Goal: Information Seeking & Learning: Check status

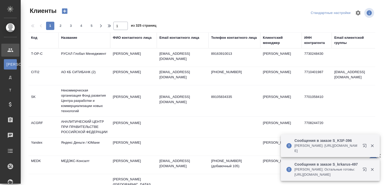
select select "RU"
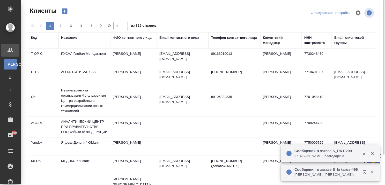
click at [69, 39] on div "Название" at bounding box center [69, 37] width 16 height 5
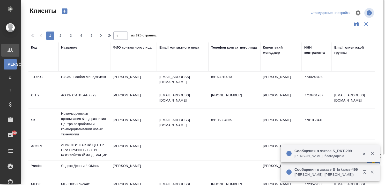
click at [70, 62] on input "text" at bounding box center [84, 62] width 47 height 6
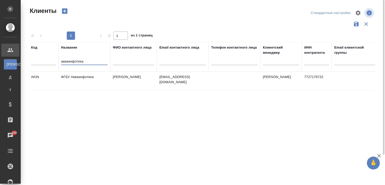
type input "акваинфотека"
click at [82, 75] on td "ФГБУ Акваинфотека" at bounding box center [85, 81] width 52 height 18
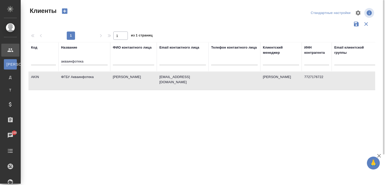
click at [82, 75] on td "ФГБУ Акваинфотека" at bounding box center [85, 81] width 52 height 18
drag, startPoint x: 76, startPoint y: 62, endPoint x: 23, endPoint y: 59, distance: 52.6
click at [25, 60] on div "Клиенты Стандартные настройки 1 1 из 1 страниц Код Название акваинфотека ФИО ко…" at bounding box center [204, 115] width 358 height 231
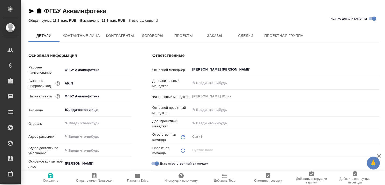
type textarea "x"
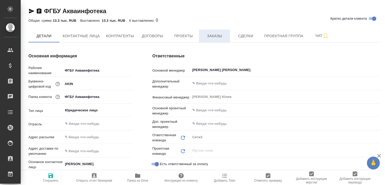
type textarea "x"
click at [222, 35] on span "Заказы" at bounding box center [214, 36] width 25 height 6
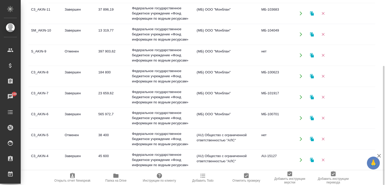
scroll to position [26, 0]
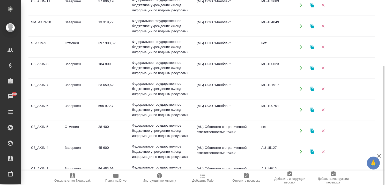
click at [77, 21] on td "Завершен" at bounding box center [79, 26] width 34 height 18
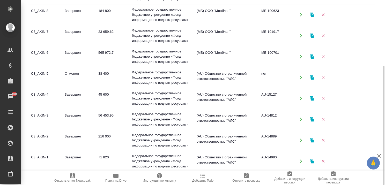
scroll to position [81, 0]
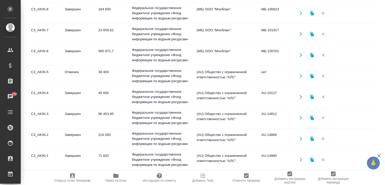
click at [379, 155] on icon "button" at bounding box center [379, 156] width 6 height 6
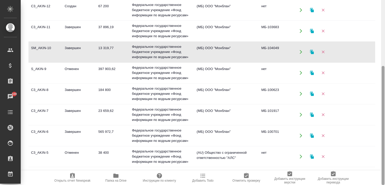
scroll to position [0, 0]
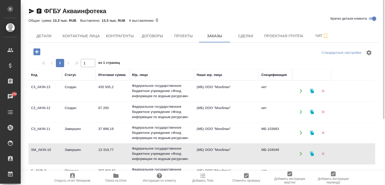
click at [75, 86] on td "Создан" at bounding box center [79, 91] width 34 height 18
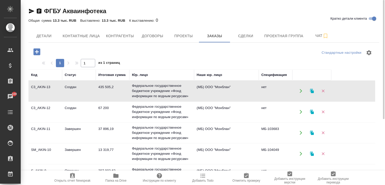
click at [75, 86] on td "Создан" at bounding box center [79, 91] width 34 height 18
click at [179, 34] on span "Проекты" at bounding box center [183, 36] width 25 height 6
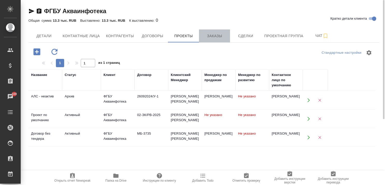
click at [215, 34] on span "Заказы" at bounding box center [214, 36] width 25 height 6
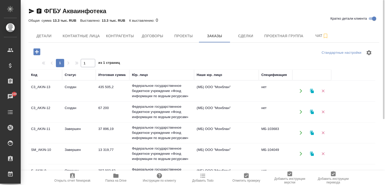
click at [70, 149] on td "Завершен" at bounding box center [79, 154] width 34 height 18
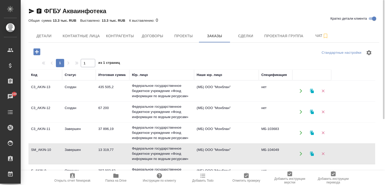
click at [70, 149] on td "Завершен" at bounding box center [79, 154] width 34 height 18
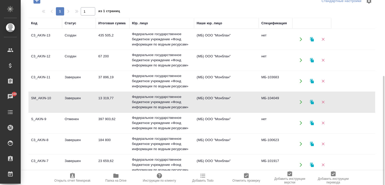
scroll to position [78, 0]
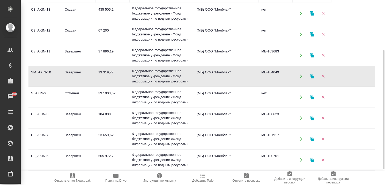
click at [73, 113] on td "Завершен" at bounding box center [79, 118] width 34 height 18
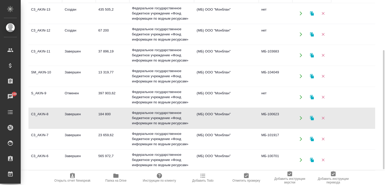
click at [73, 113] on td "Завершен" at bounding box center [79, 118] width 34 height 18
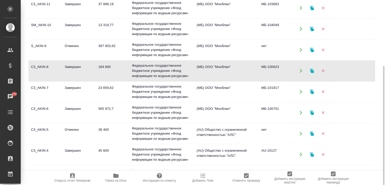
scroll to position [52, 0]
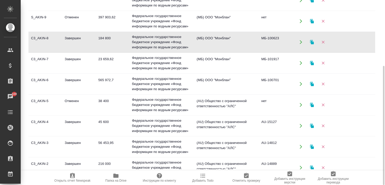
click at [69, 59] on td "Завершен" at bounding box center [79, 63] width 34 height 18
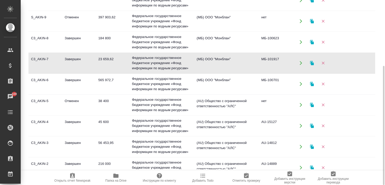
click at [72, 79] on td "Завершен" at bounding box center [79, 84] width 34 height 18
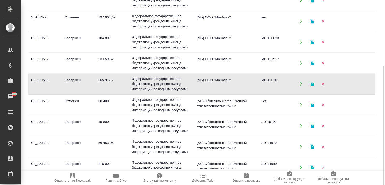
click at [72, 79] on td "Завершен" at bounding box center [79, 84] width 34 height 18
click at [76, 121] on td "Завершен" at bounding box center [79, 126] width 34 height 18
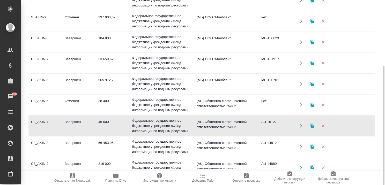
click at [76, 121] on td "Завершен" at bounding box center [79, 126] width 34 height 18
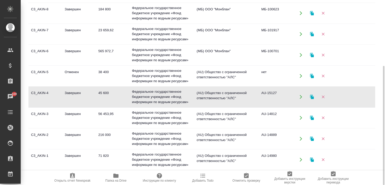
click at [76, 153] on td "Завершен" at bounding box center [79, 160] width 34 height 18
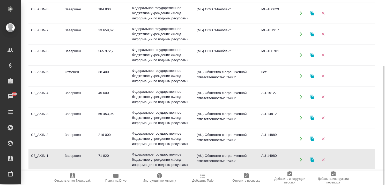
click at [70, 133] on td "Завершен" at bounding box center [79, 139] width 34 height 18
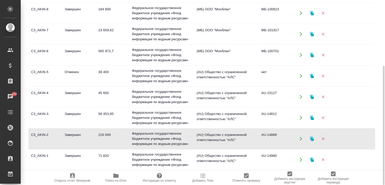
click at [70, 133] on td "Завершен" at bounding box center [79, 139] width 34 height 18
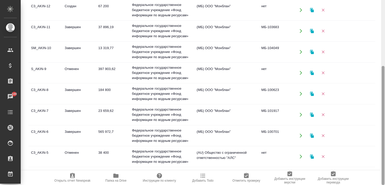
scroll to position [0, 0]
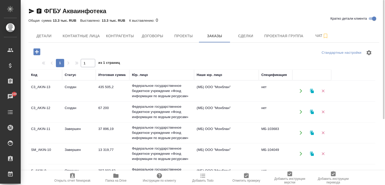
click at [72, 128] on td "Завершен" at bounding box center [79, 133] width 34 height 18
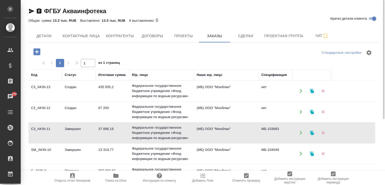
click at [76, 108] on td "Создан" at bounding box center [79, 112] width 34 height 18
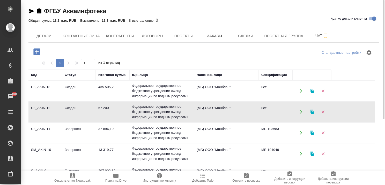
click at [76, 108] on td "Создан" at bounding box center [79, 112] width 34 height 18
click at [72, 85] on td "Создан" at bounding box center [79, 91] width 34 height 18
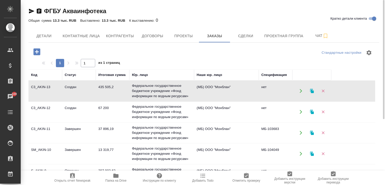
click at [72, 85] on td "Создан" at bounding box center [79, 91] width 34 height 18
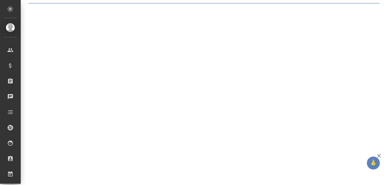
select select "RU"
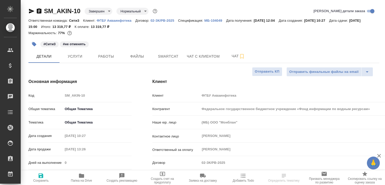
type textarea "x"
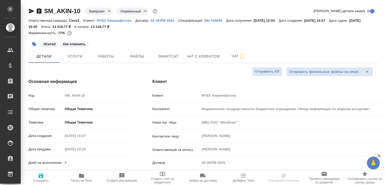
type textarea "x"
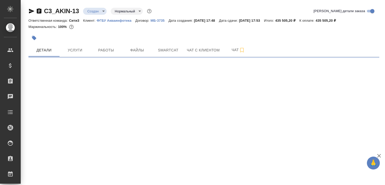
select select "RU"
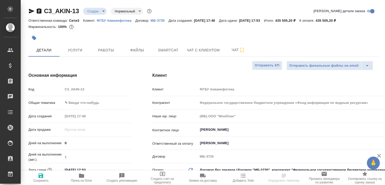
type textarea "x"
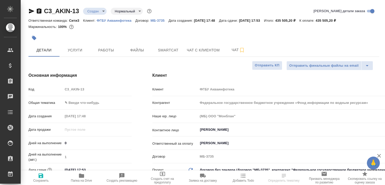
type textarea "x"
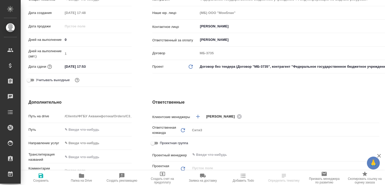
type textarea "x"
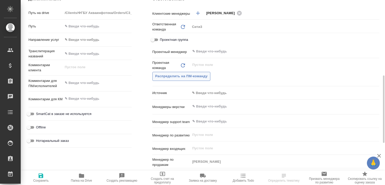
scroll to position [233, 0]
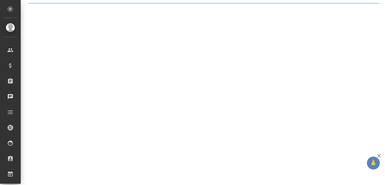
select select "RU"
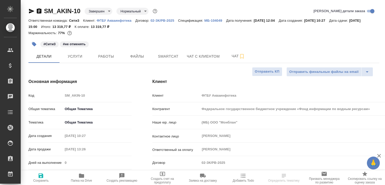
type textarea "x"
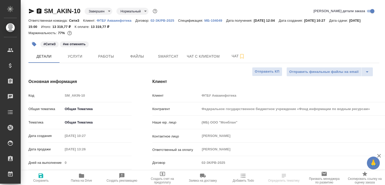
type textarea "x"
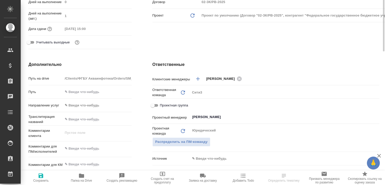
scroll to position [109, 0]
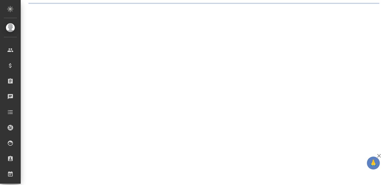
select select "RU"
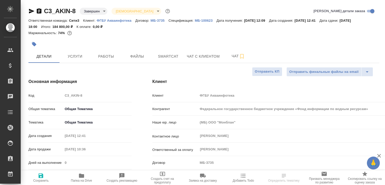
type textarea "x"
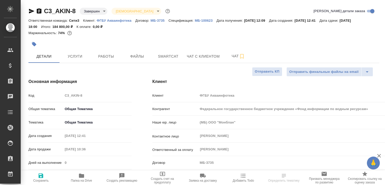
type textarea "x"
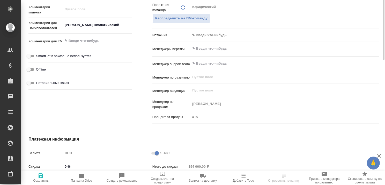
scroll to position [129, 0]
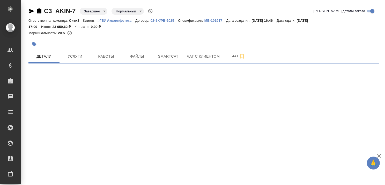
select select "RU"
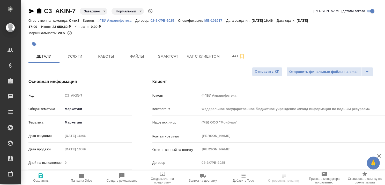
type textarea "x"
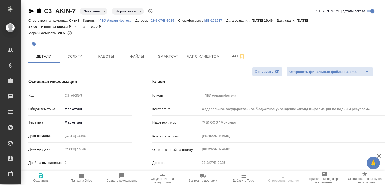
type textarea "x"
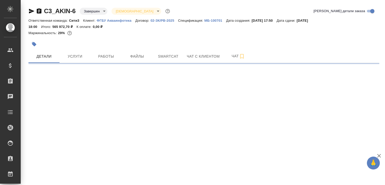
select select "RU"
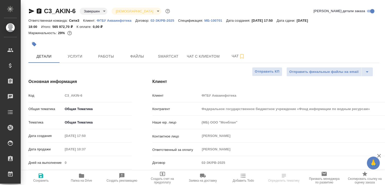
type textarea "x"
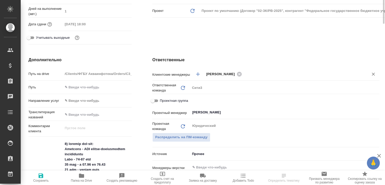
type textarea "x"
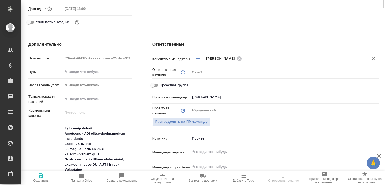
type textarea "x"
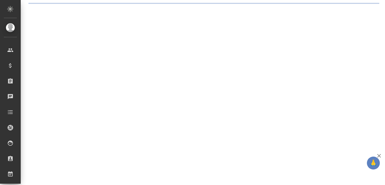
select select "RU"
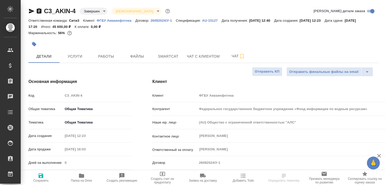
type textarea "x"
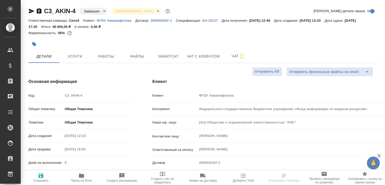
type textarea "x"
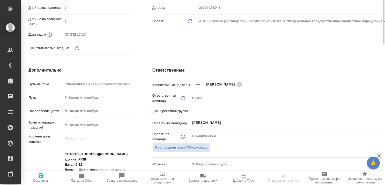
type textarea "x"
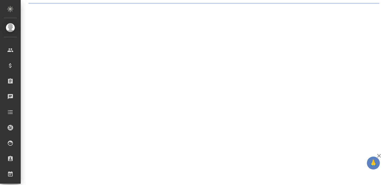
select select "RU"
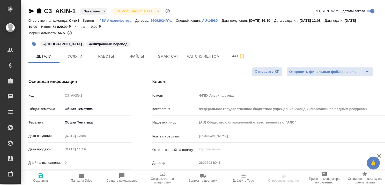
type textarea "x"
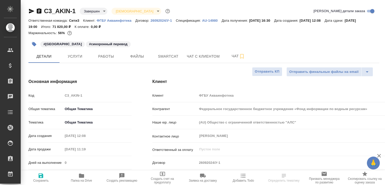
type textarea "x"
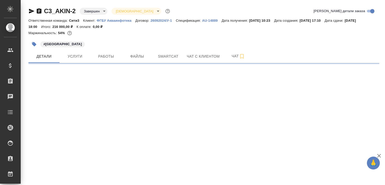
select select "RU"
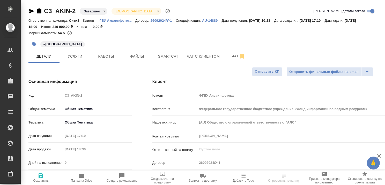
type textarea "x"
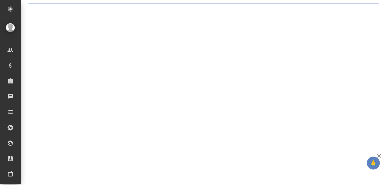
select select "RU"
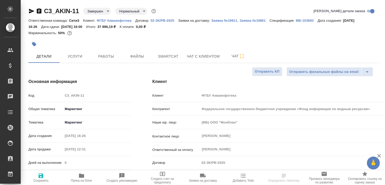
type textarea "x"
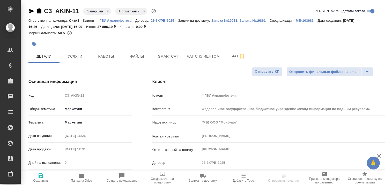
type textarea "x"
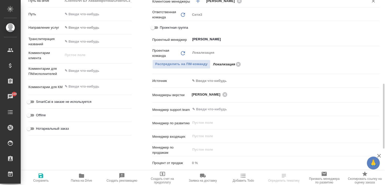
scroll to position [161, 0]
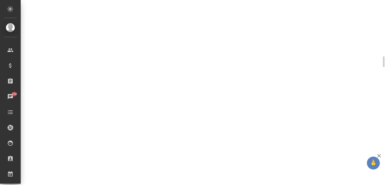
select select "RU"
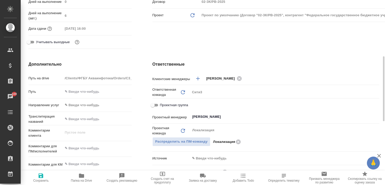
type textarea "x"
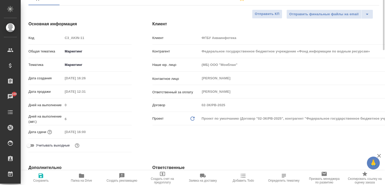
scroll to position [0, 0]
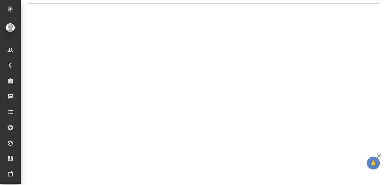
select select "RU"
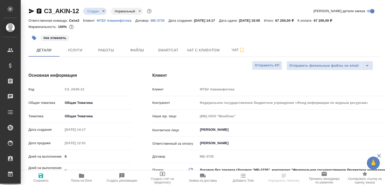
type textarea "x"
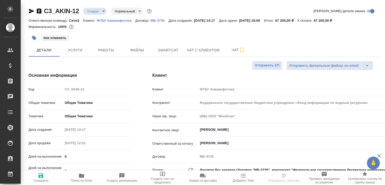
type textarea "x"
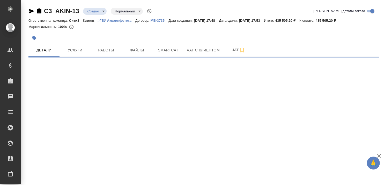
select select "RU"
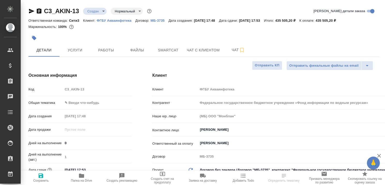
type textarea "x"
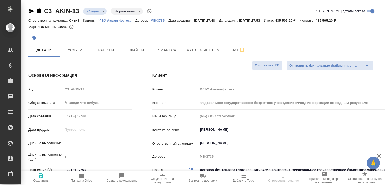
type textarea "x"
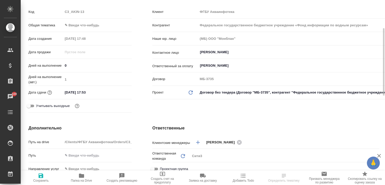
scroll to position [104, 0]
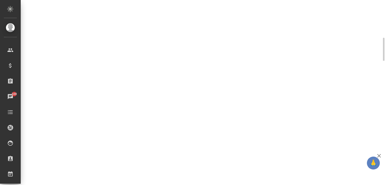
select select "RU"
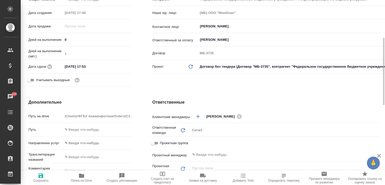
type textarea "x"
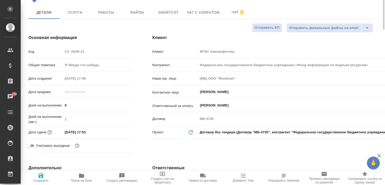
scroll to position [0, 0]
